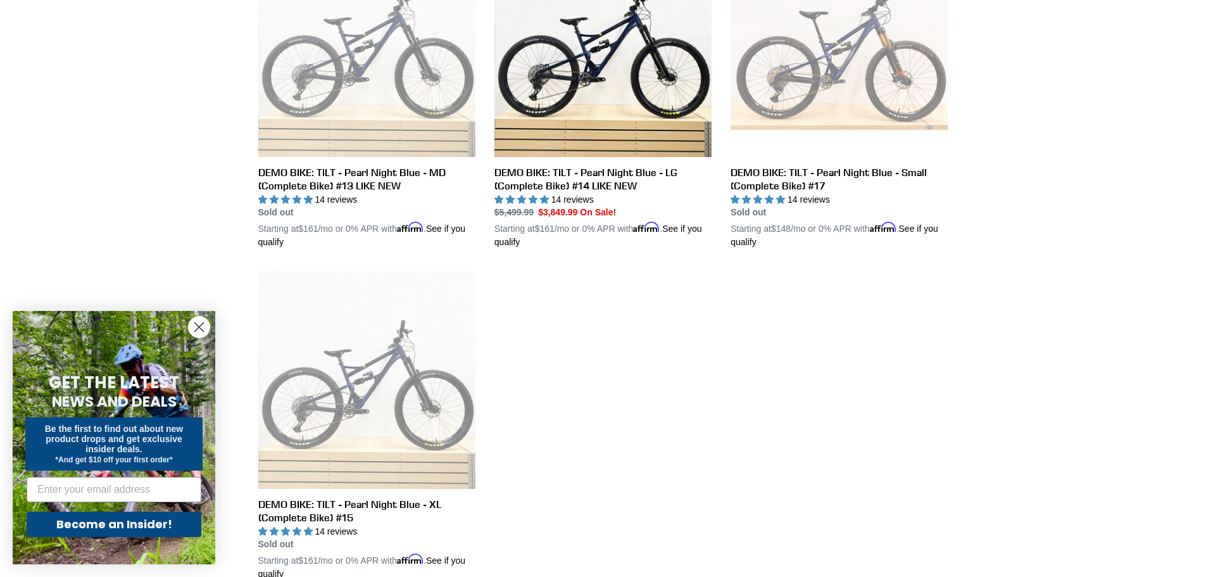
scroll to position [380, 0]
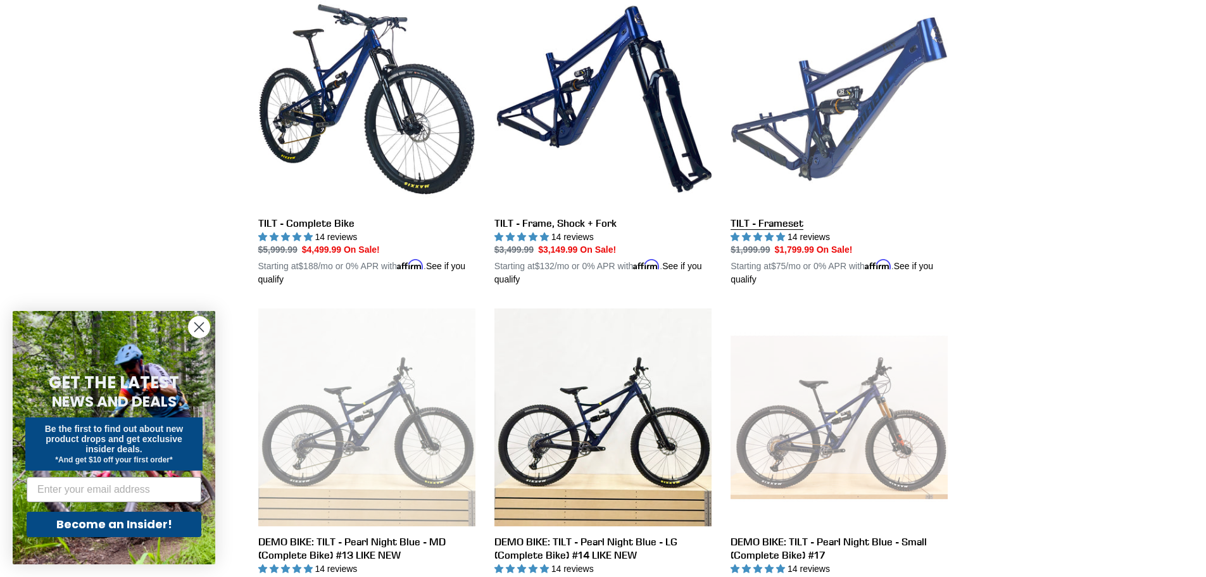
click at [755, 222] on link "TILT - Frameset" at bounding box center [839, 139] width 217 height 296
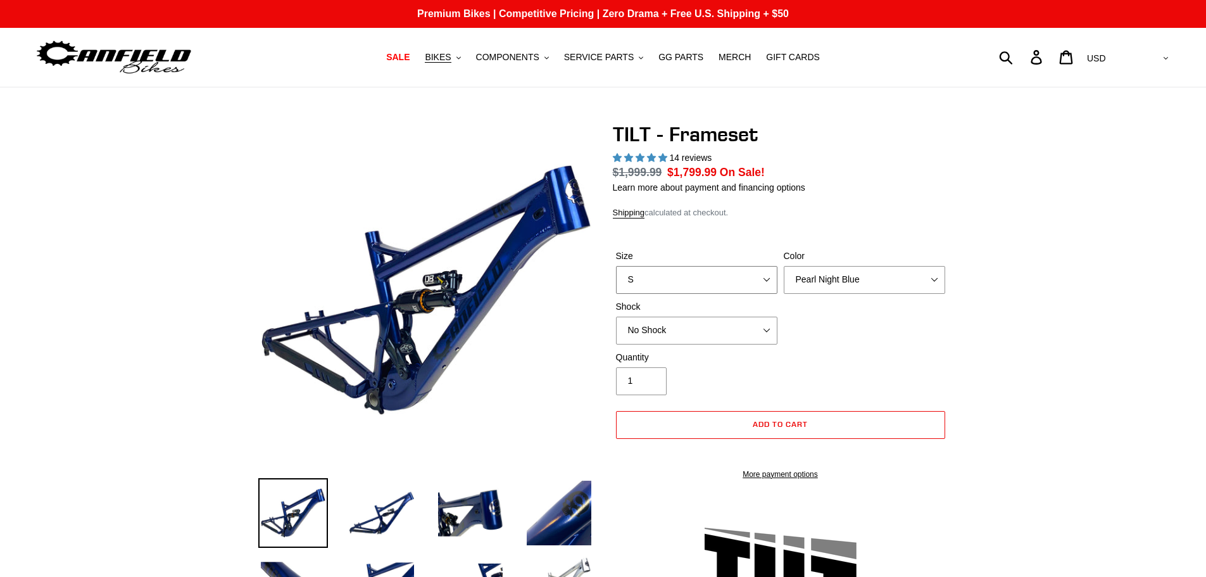
click at [766, 279] on select "S M L XL" at bounding box center [696, 280] width 161 height 28
select select "highest-rating"
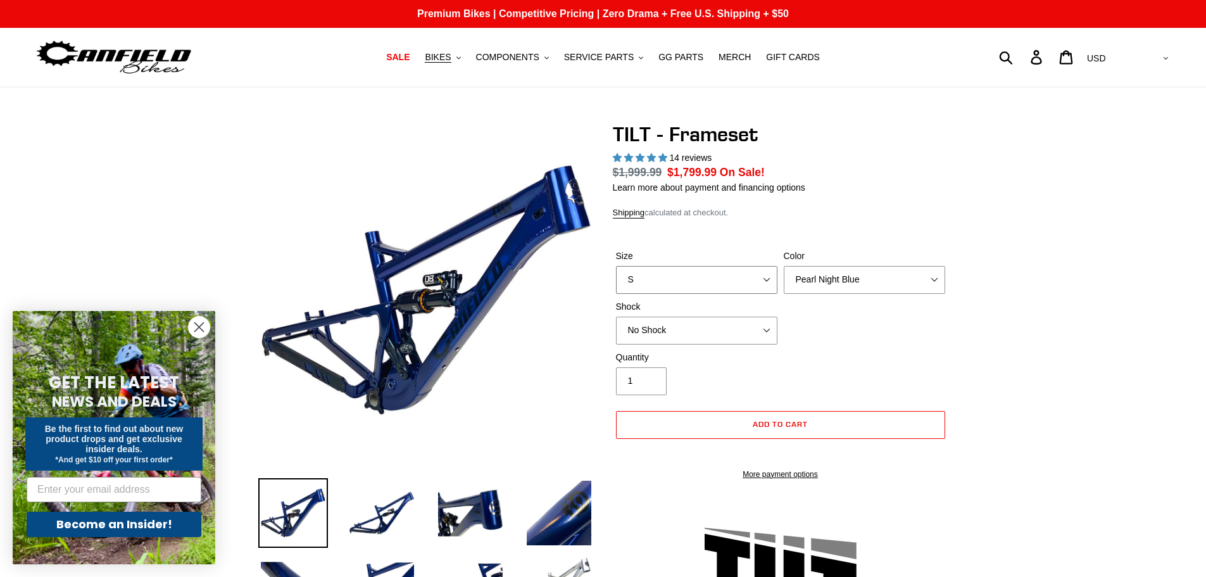
click at [616, 280] on select "S M L XL" at bounding box center [696, 280] width 161 height 28
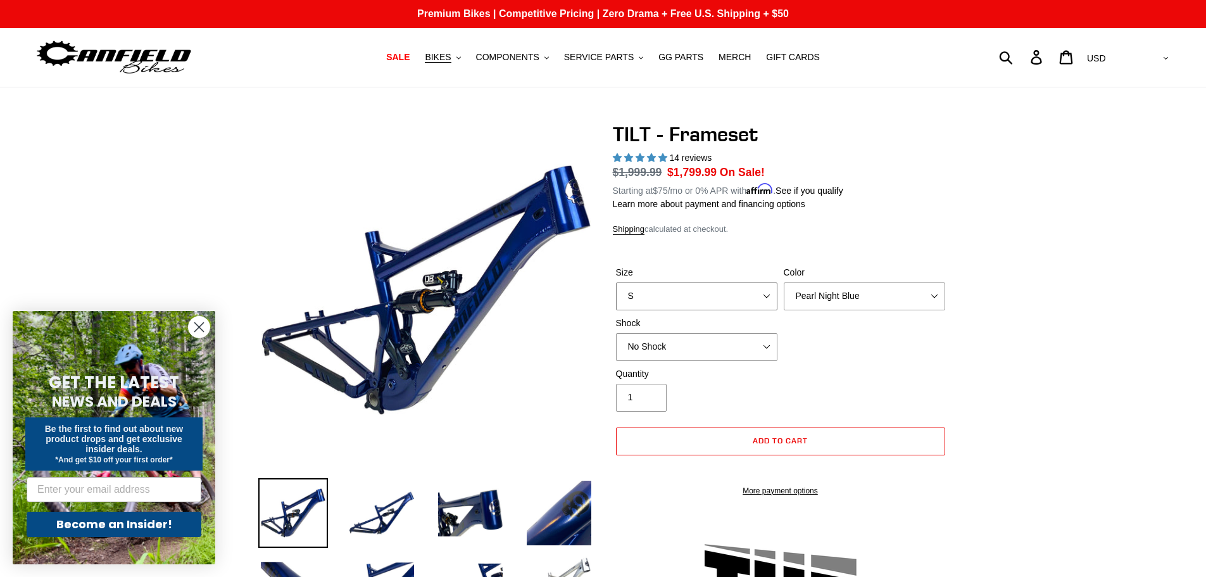
click at [760, 299] on select "S M L XL" at bounding box center [696, 296] width 161 height 28
select select "M"
click at [616, 282] on select "S M L XL" at bounding box center [696, 296] width 161 height 28
click at [929, 297] on select "Pearl Night Blue Stealth Silver" at bounding box center [864, 296] width 161 height 28
click at [784, 282] on select "Pearl Night Blue Stealth Silver" at bounding box center [864, 296] width 161 height 28
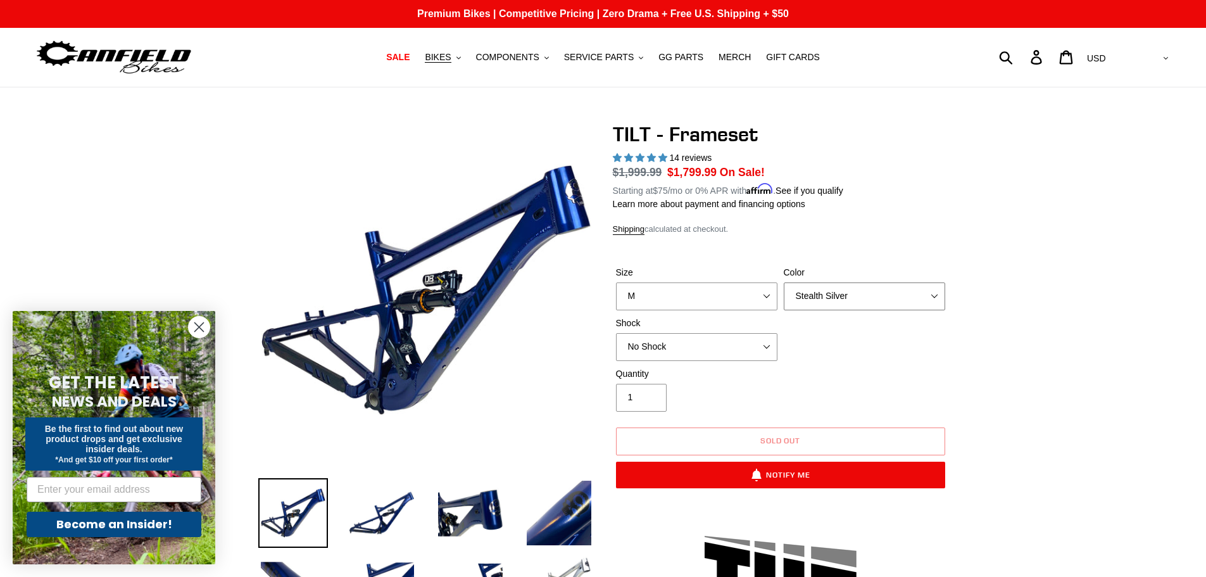
click at [937, 296] on select "Pearl Night Blue Stealth Silver" at bounding box center [864, 296] width 161 height 28
select select "Pearl Night Blue"
click at [784, 282] on select "Pearl Night Blue Stealth Silver" at bounding box center [864, 296] width 161 height 28
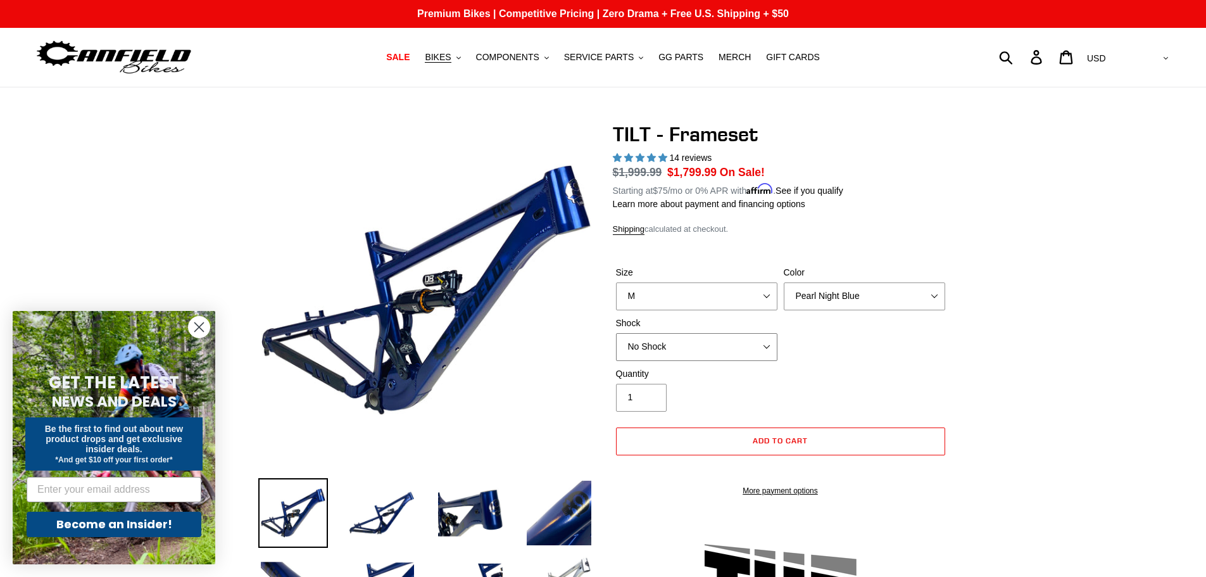
click at [702, 352] on select "No Shock Cane Creek DB Kitsuma Air RockShox Deluxe Ultimate Fox FLOAT X EXT Sto…" at bounding box center [696, 347] width 161 height 28
select select "Fox FLOAT X"
click at [616, 333] on select "No Shock Cane Creek DB Kitsuma Air RockShox Deluxe Ultimate Fox FLOAT X EXT Sto…" at bounding box center [696, 347] width 161 height 28
click at [398, 514] on img at bounding box center [382, 513] width 70 height 70
